Goal: Task Accomplishment & Management: Use online tool/utility

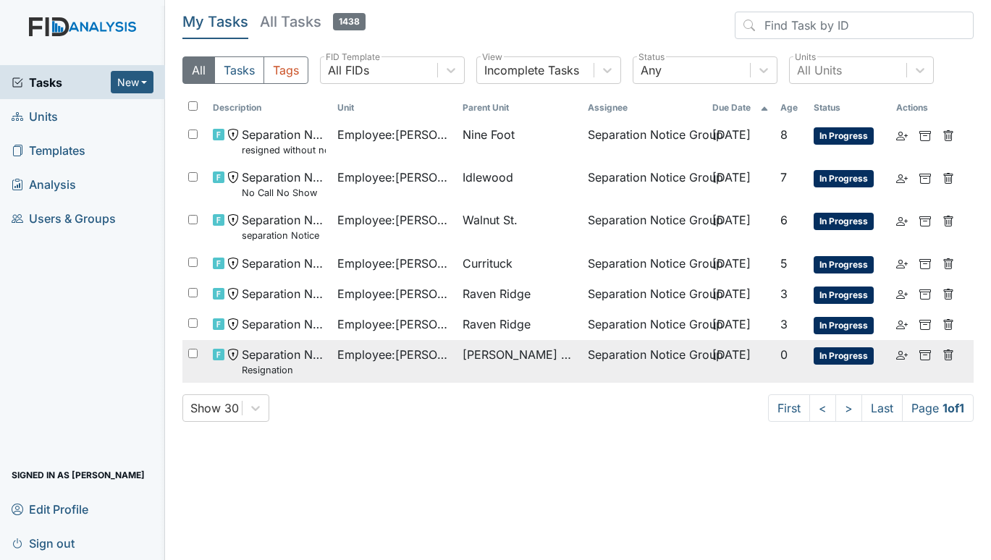
click at [498, 353] on span "[PERSON_NAME] Loop" at bounding box center [520, 354] width 114 height 17
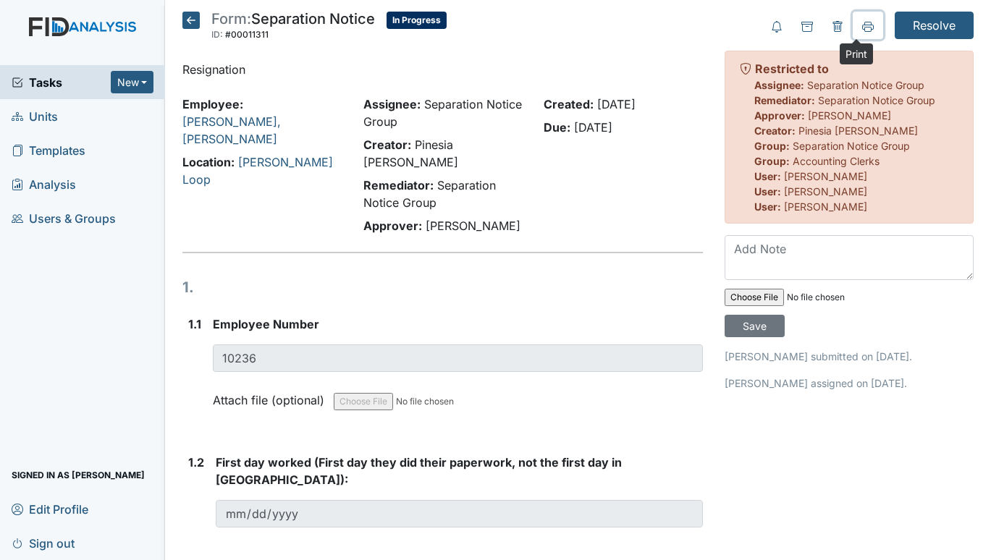
click at [862, 22] on icon at bounding box center [868, 26] width 12 height 8
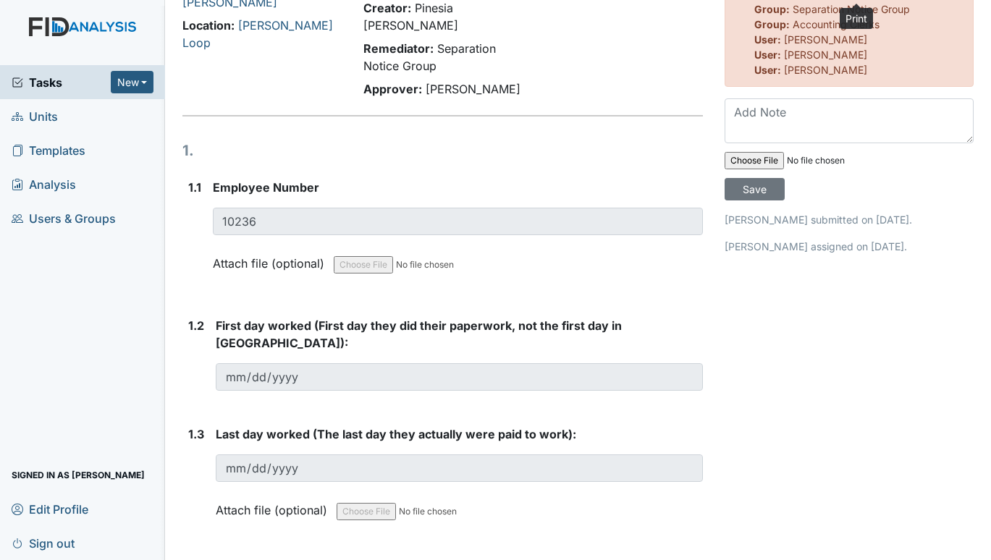
scroll to position [145, 0]
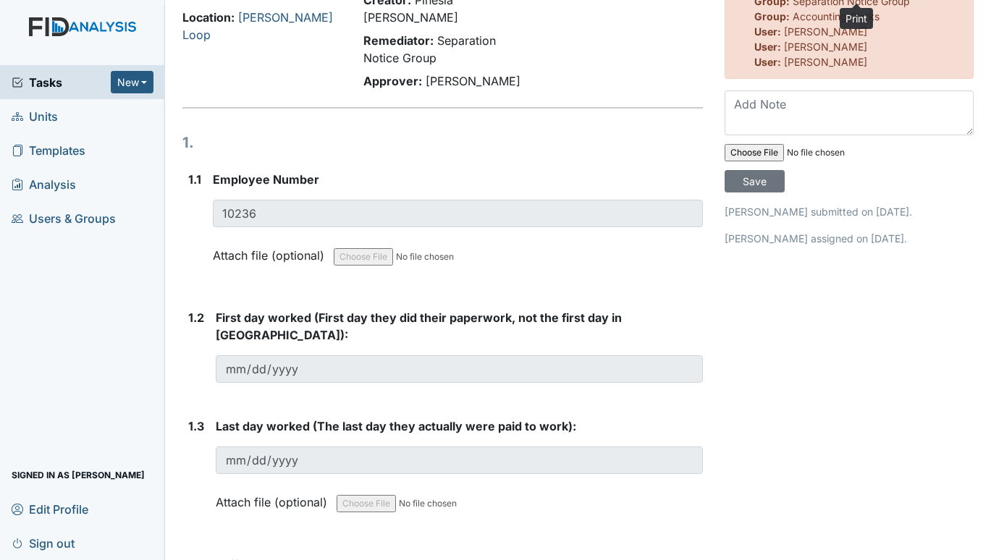
click at [49, 117] on span "Units" at bounding box center [35, 116] width 46 height 22
